Goal: Task Accomplishment & Management: Manage account settings

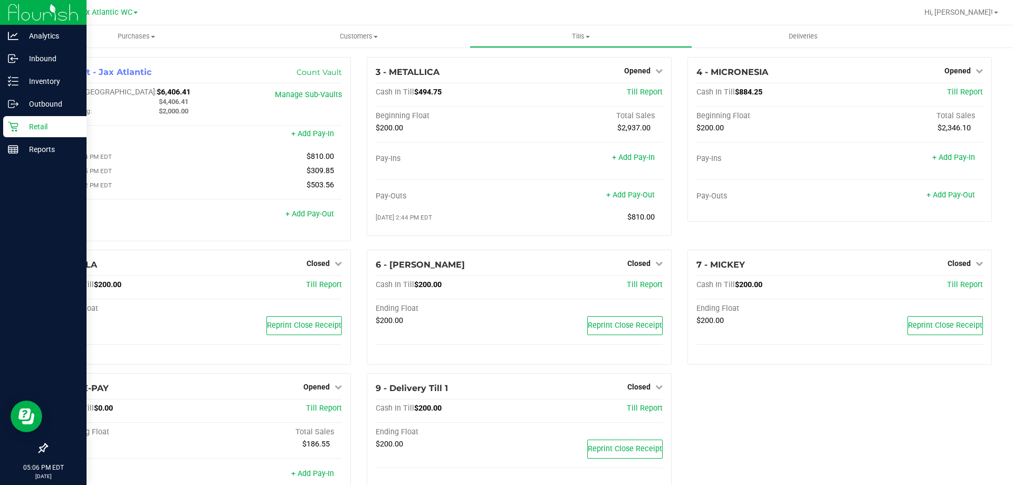
click at [28, 127] on p "Retail" at bounding box center [49, 126] width 63 height 13
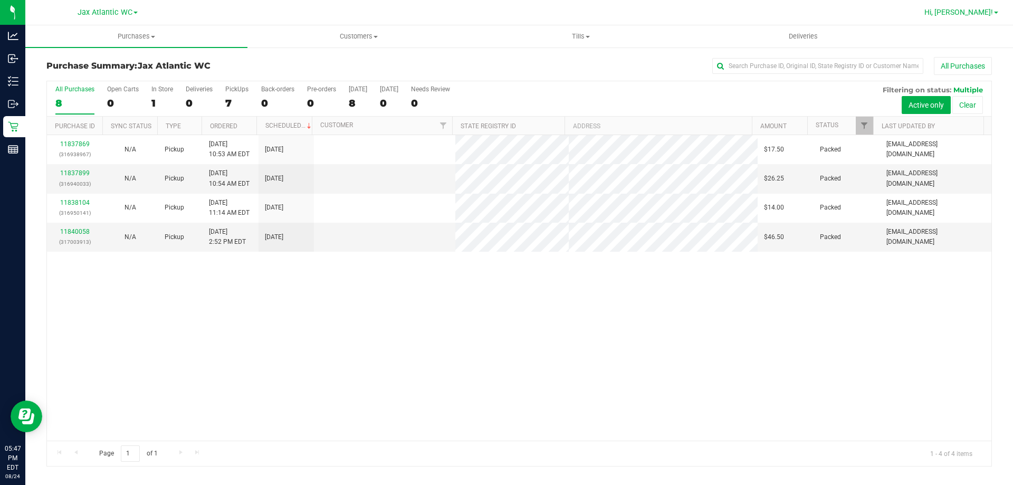
click at [978, 11] on span "Hi, [PERSON_NAME]!" at bounding box center [958, 12] width 69 height 8
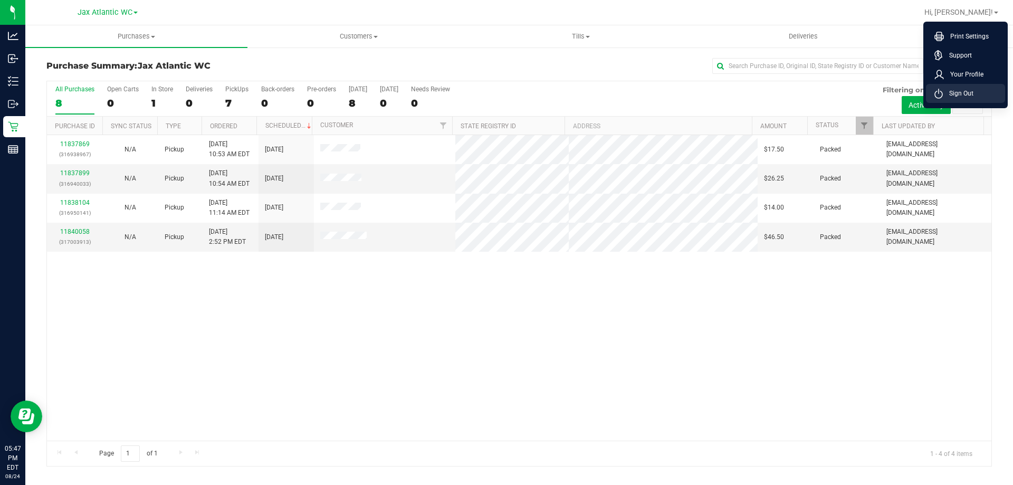
click at [967, 92] on span "Sign Out" at bounding box center [958, 93] width 31 height 11
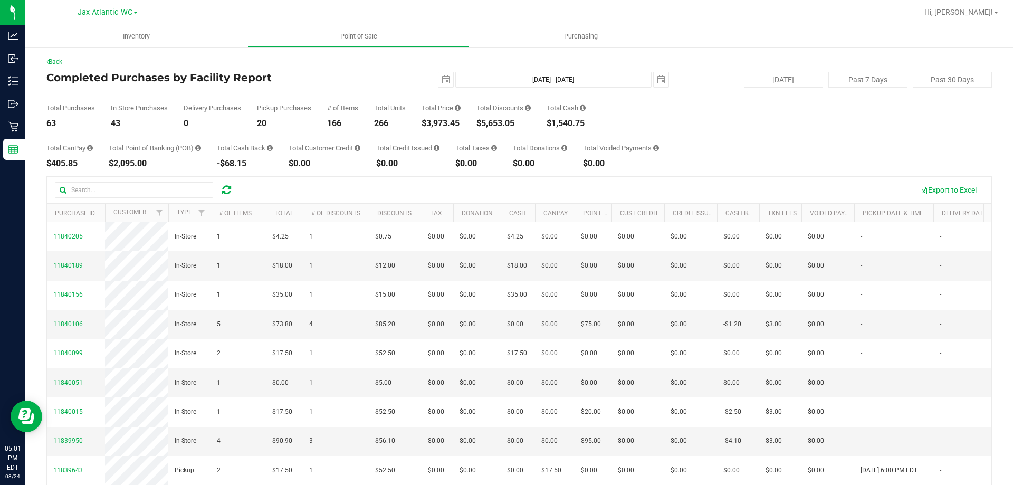
click at [286, 78] on h4 "Completed Purchases by Facility Report" at bounding box center [203, 78] width 315 height 12
click at [348, 81] on h4 "Completed Purchases by Facility Report" at bounding box center [203, 78] width 315 height 12
click at [329, 89] on div "Total Purchases 90 In Store Purchases 60 Delivery Purchases 0 Pickup Purchases …" at bounding box center [518, 108] width 945 height 40
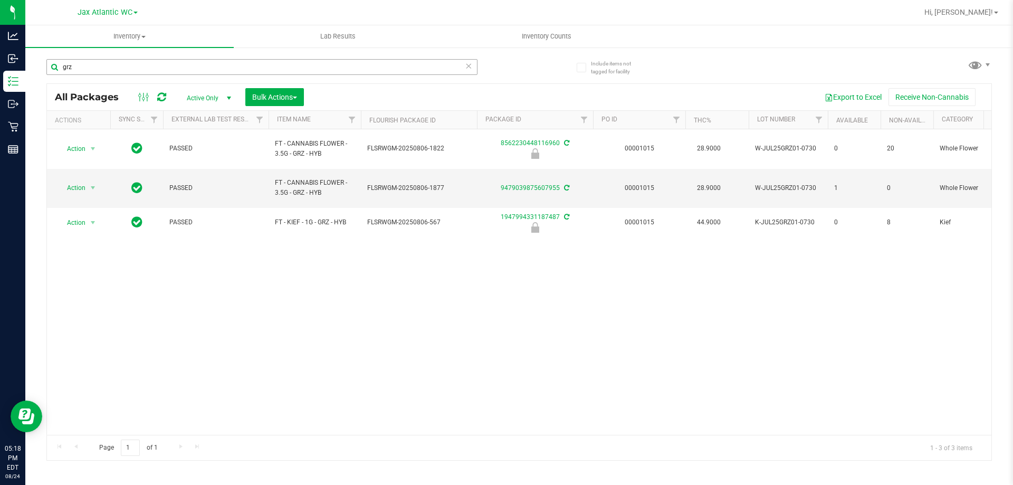
click at [152, 69] on input "grz" at bounding box center [261, 67] width 431 height 16
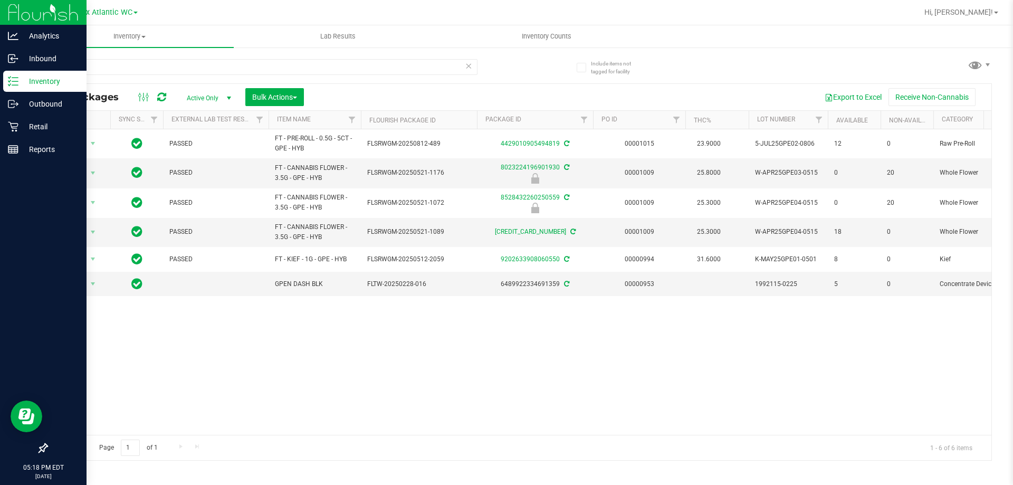
type input "gpe"
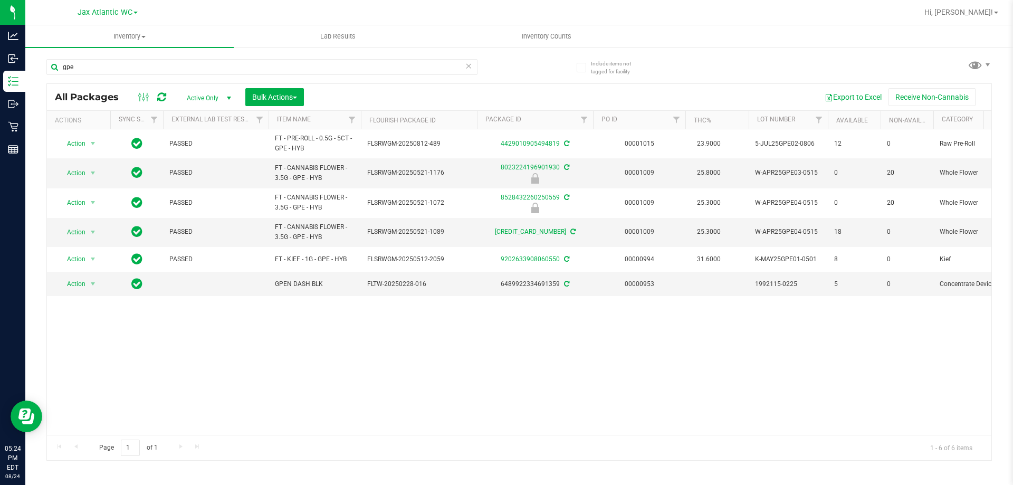
click at [469, 67] on icon at bounding box center [468, 65] width 7 height 13
